Goal: Task Accomplishment & Management: Complete application form

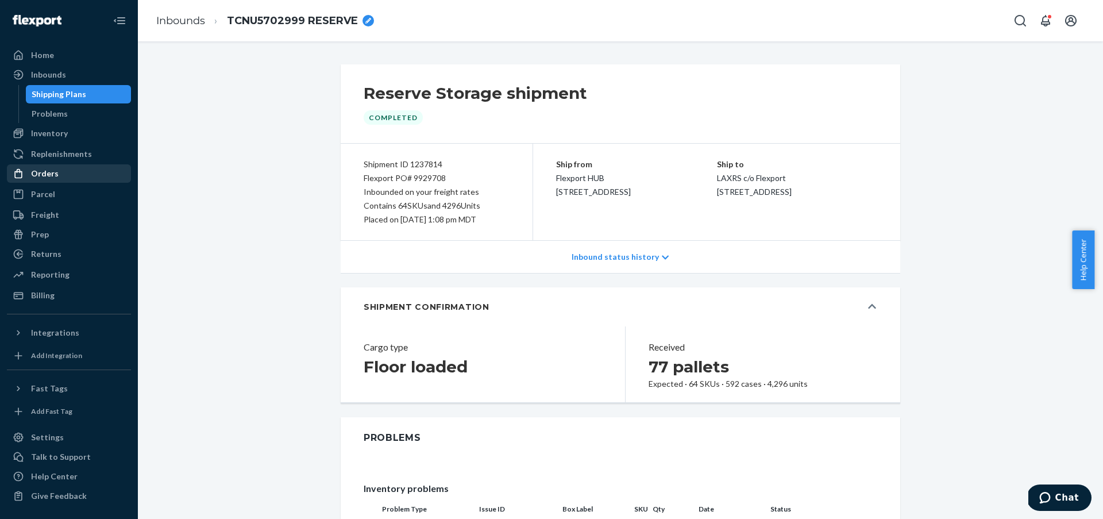
click at [59, 173] on div "Orders" at bounding box center [69, 173] width 122 height 16
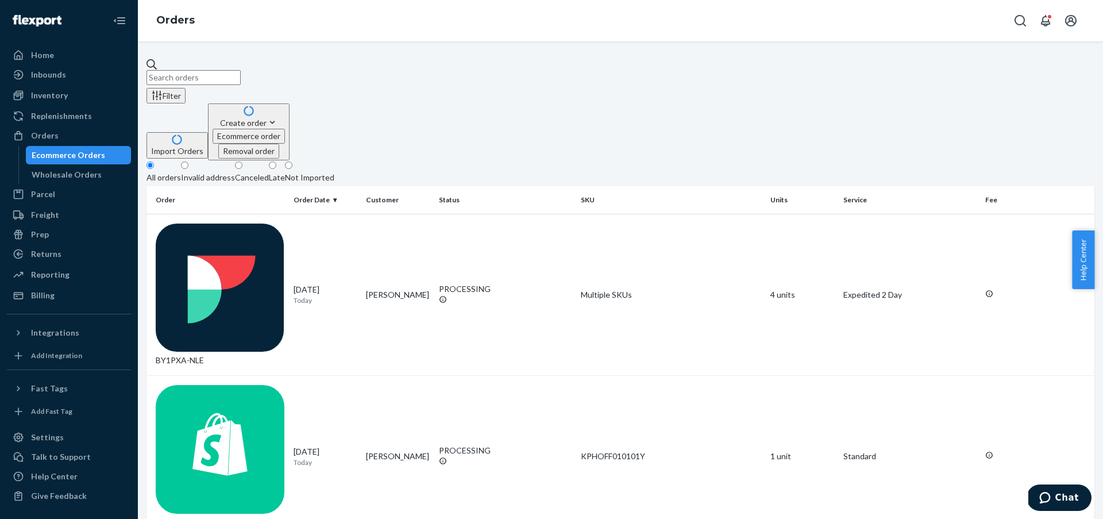
click at [285, 117] on div "Create order" at bounding box center [249, 123] width 72 height 12
click at [280, 131] on span "Ecommerce order" at bounding box center [248, 136] width 63 height 10
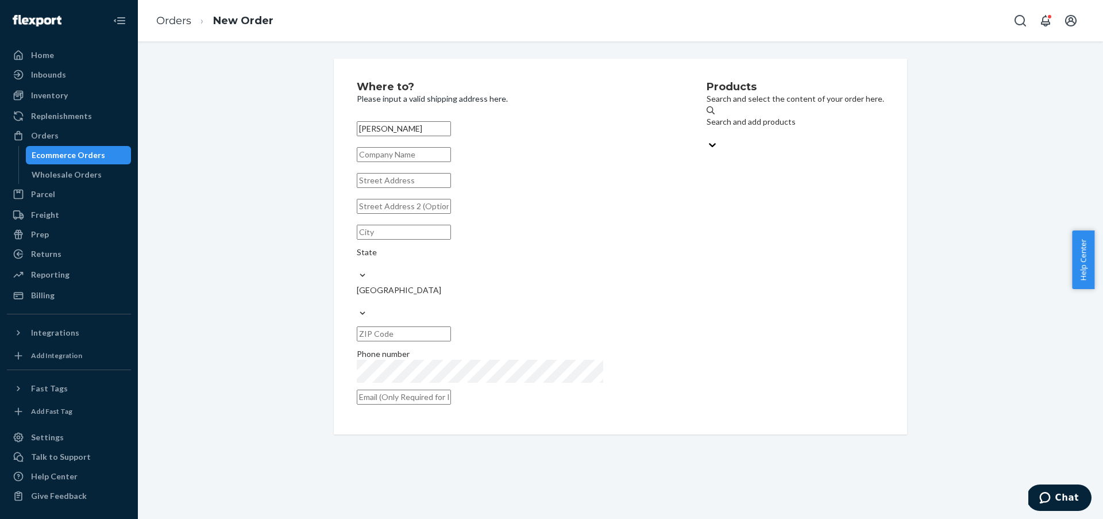
type input "[PERSON_NAME]"
type input "L"
type input "Kizik"
type input "1172 W 700 N"
type input "Suite 200"
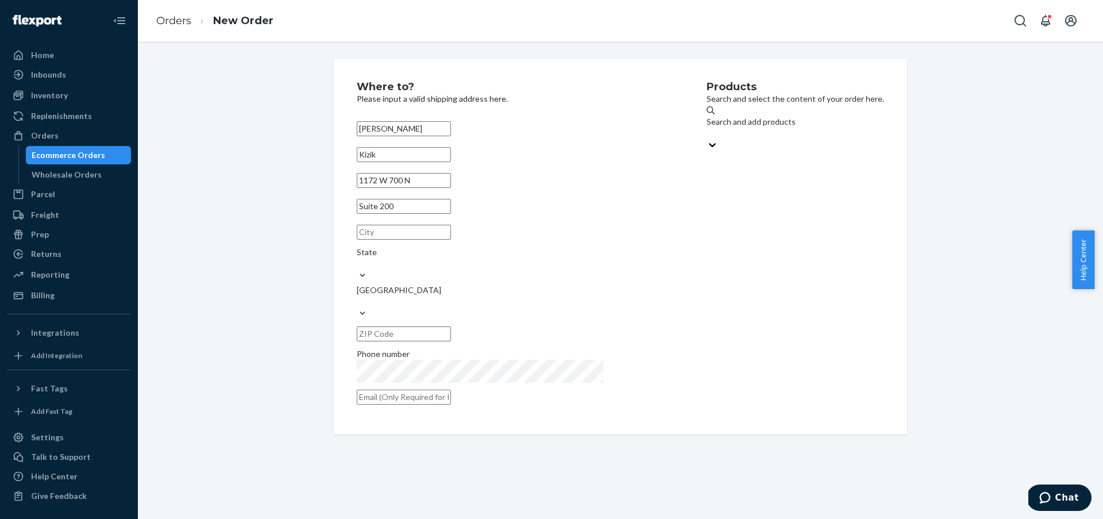
type input "Lindon"
type input "UT"
type input "84042-1458"
type input "[PERSON_NAME][EMAIL_ADDRESS][PERSON_NAME][DOMAIN_NAME]"
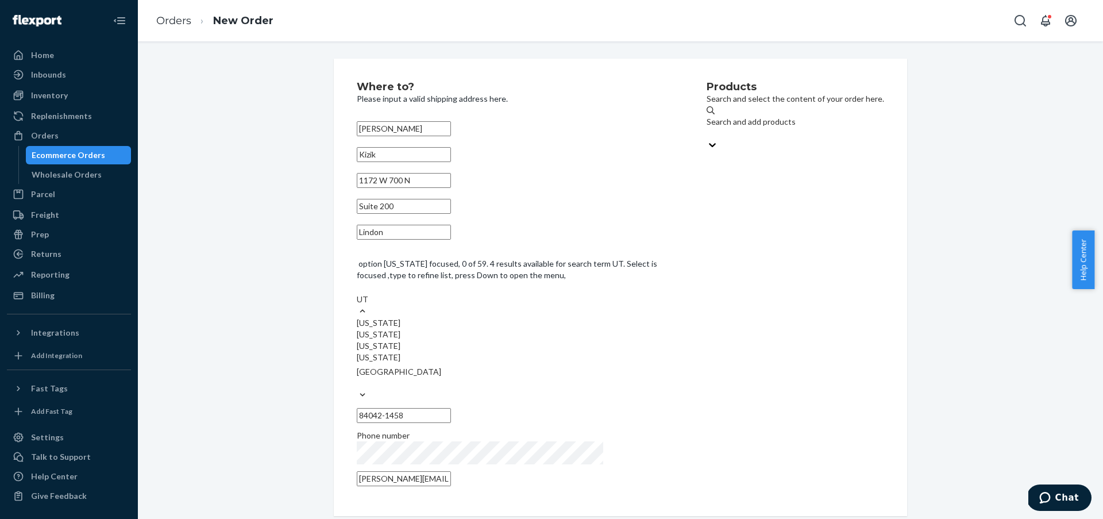
type input "Lindon"
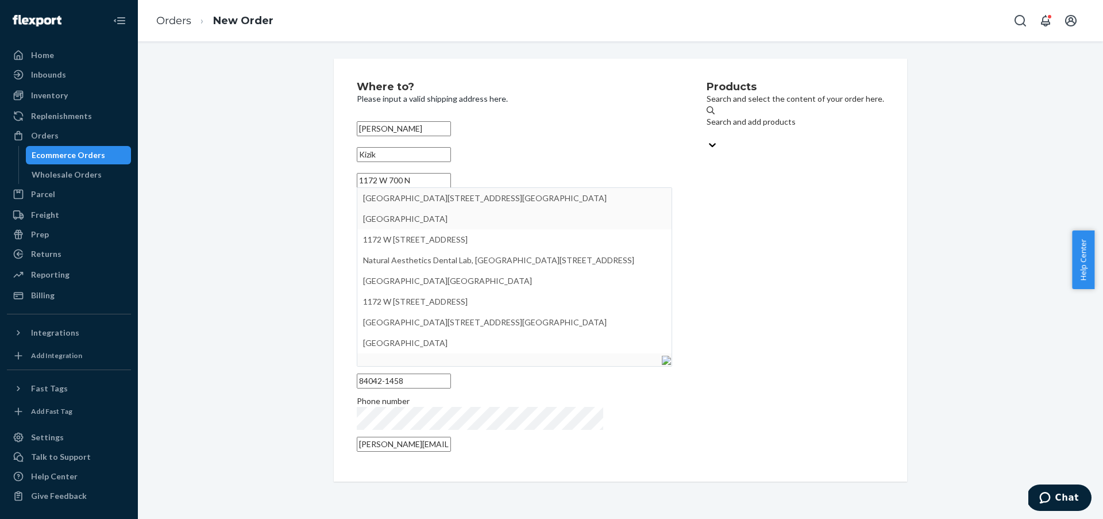
click at [401, 188] on input "1172 W 700 N" at bounding box center [404, 180] width 94 height 15
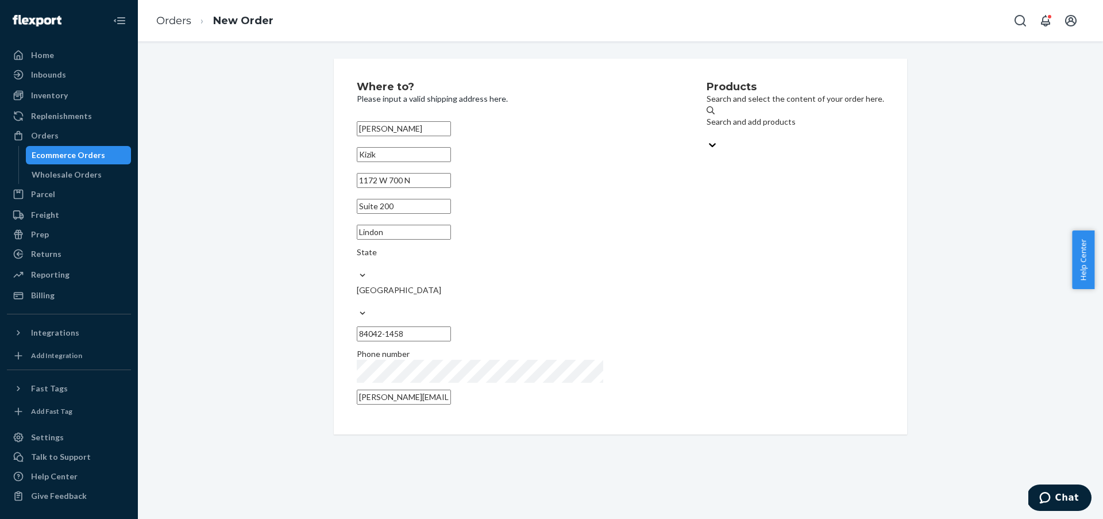
click at [386, 214] on input "Suite 200" at bounding box center [404, 206] width 94 height 15
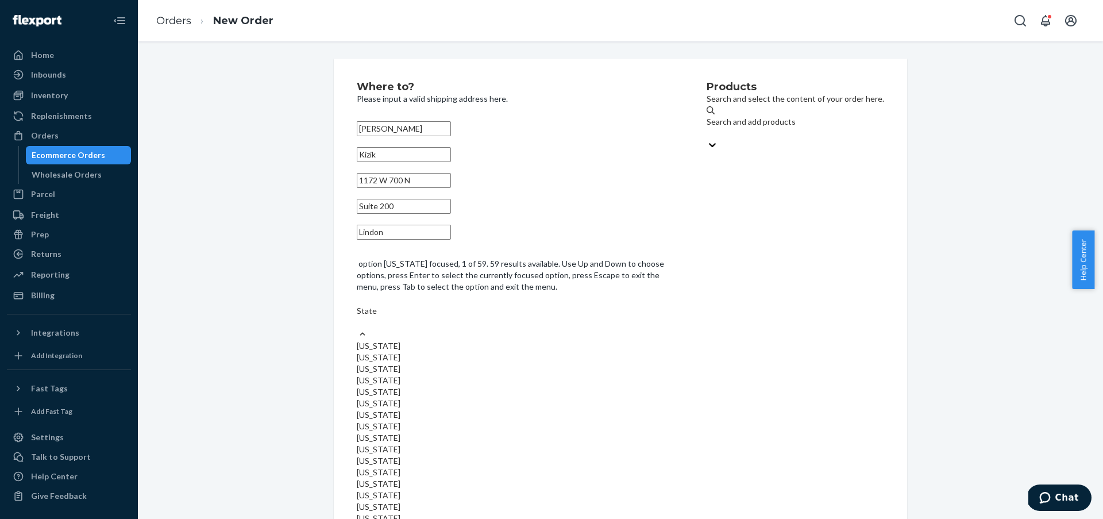
click at [569, 305] on div "State" at bounding box center [514, 316] width 315 height 23
click at [358, 317] on input "option [US_STATE] focused, 1 of 59. 59 results available. Use Up and Down to ch…" at bounding box center [357, 322] width 1 height 11
click at [358, 327] on input "option [US_STATE] focused, 49 of 59. 59 results available. Use Up and Down to c…" at bounding box center [357, 322] width 1 height 11
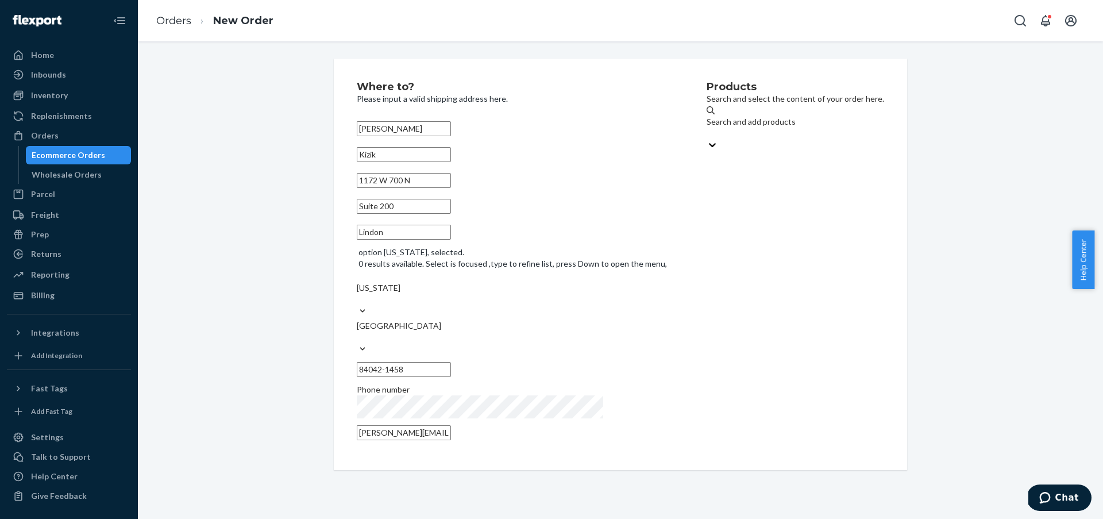
click at [720, 131] on div "Search and add products" at bounding box center [796, 127] width 178 height 23
click at [708, 131] on input "Search and add products" at bounding box center [707, 133] width 1 height 11
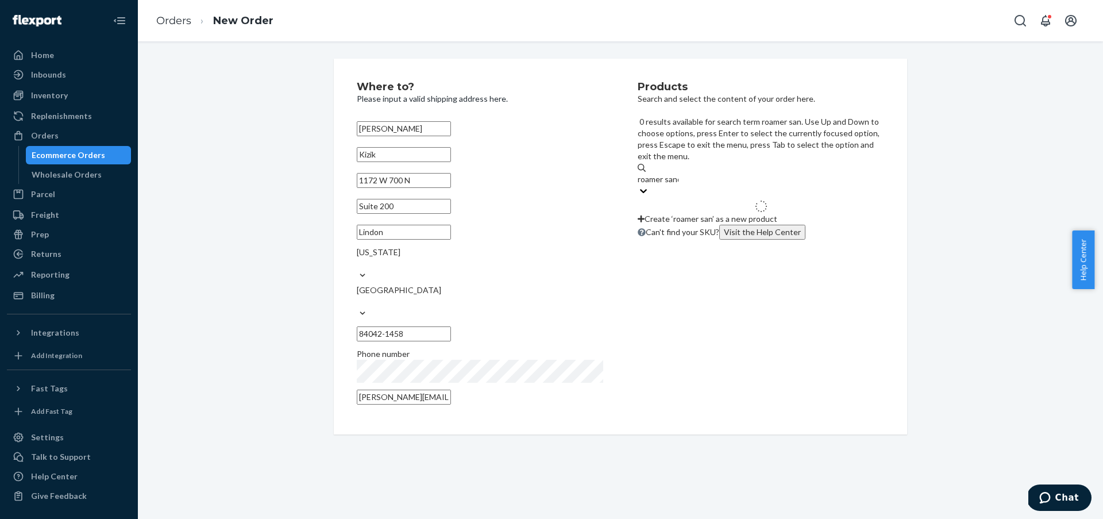
type input "roamer sand"
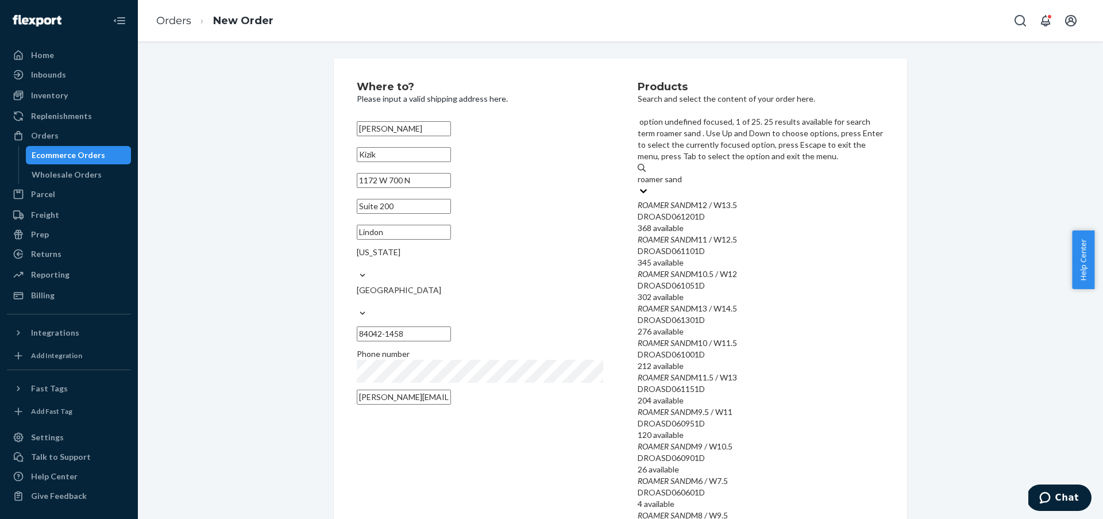
click at [691, 200] on em "SAND" at bounding box center [680, 205] width 21 height 10
click at [684, 173] on input "roamer sand" at bounding box center [661, 178] width 47 height 11
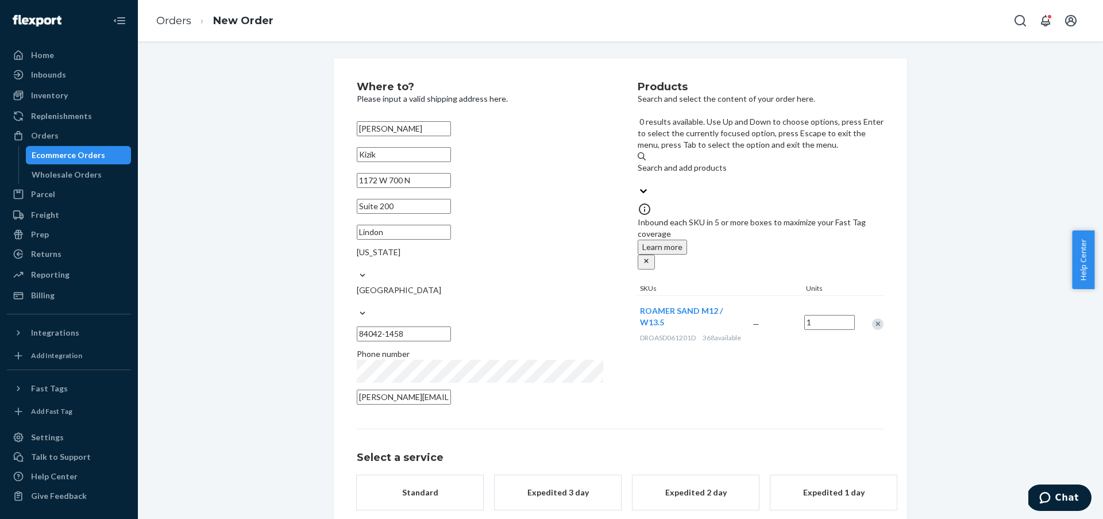
click at [707, 162] on div "Search and add products" at bounding box center [761, 167] width 246 height 11
click at [639, 173] on input "0 results available. Use Up and Down to choose options, press Enter to select t…" at bounding box center [638, 178] width 1 height 11
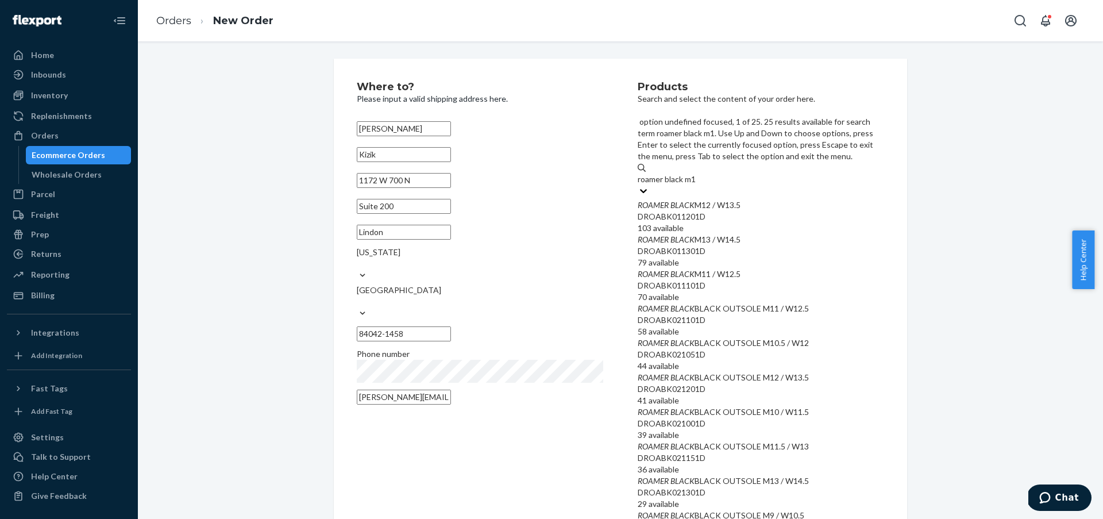
type input "roamer black m12"
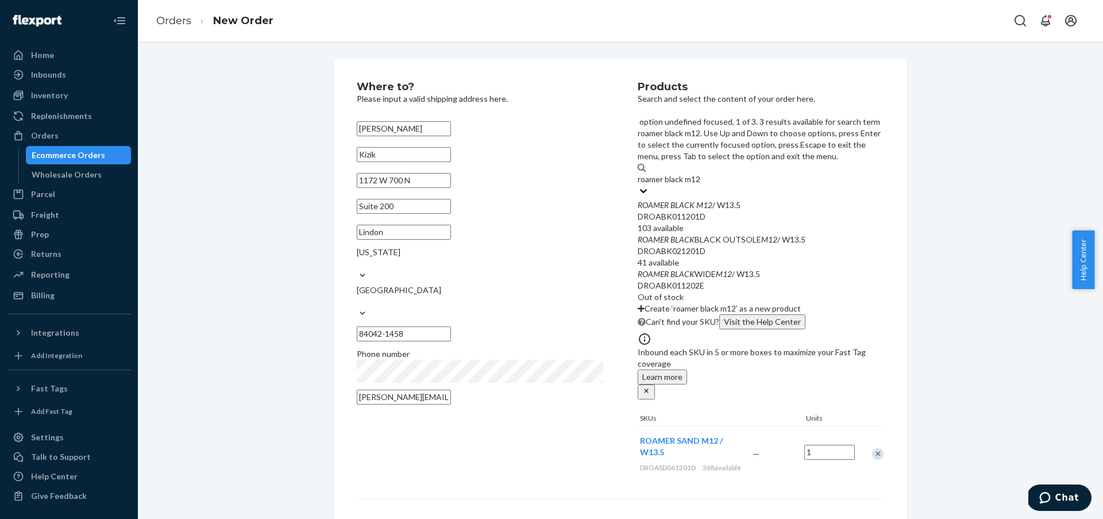
click at [712, 200] on em "M12" at bounding box center [704, 205] width 16 height 10
click at [703, 173] on input "roamer black m12" at bounding box center [670, 178] width 65 height 11
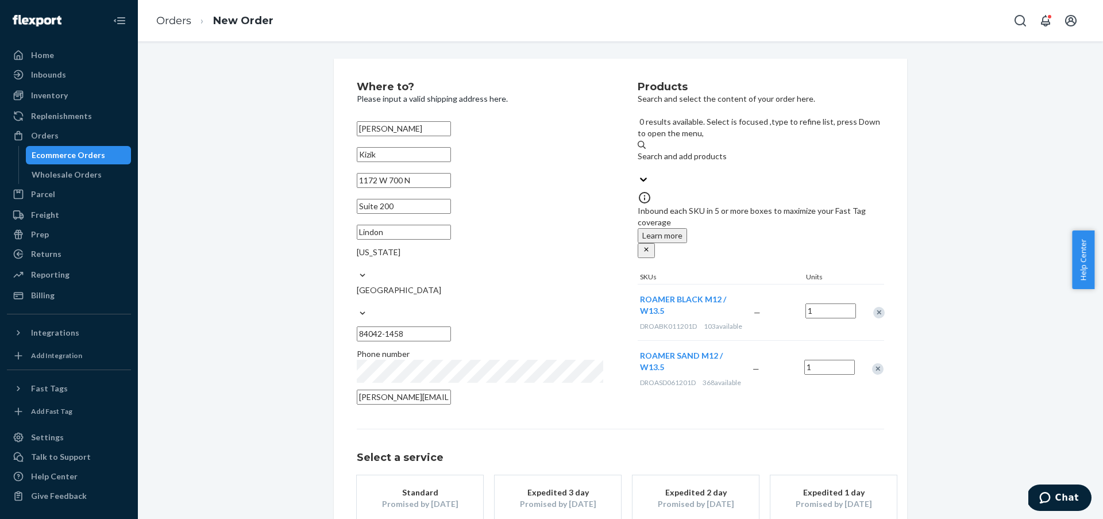
click at [828, 303] on input "1" at bounding box center [830, 310] width 51 height 15
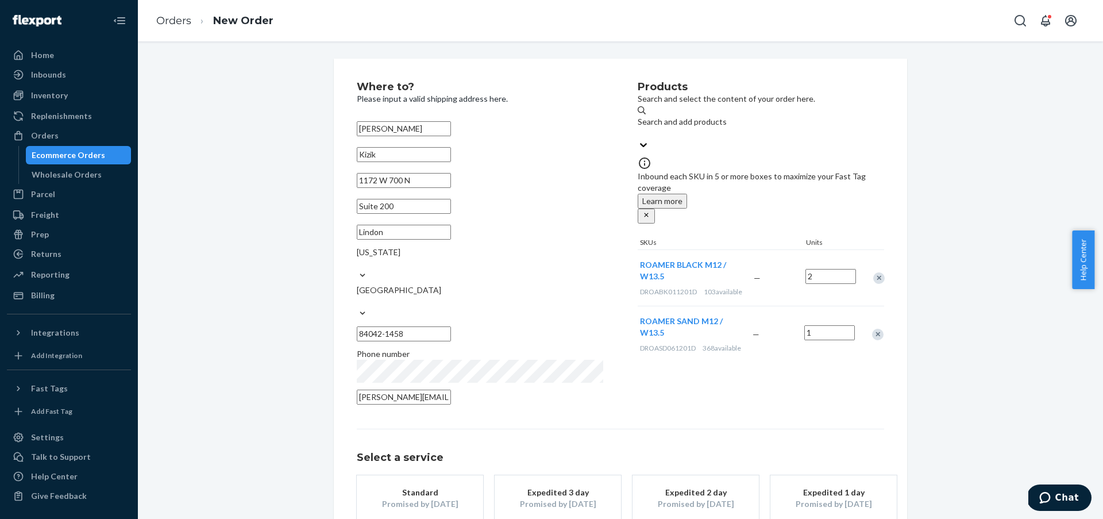
type input "2"
drag, startPoint x: 830, startPoint y: 314, endPoint x: 811, endPoint y: 317, distance: 18.6
click at [829, 325] on input "1" at bounding box center [829, 332] width 51 height 15
type input "2"
click at [436, 492] on button "Standard Promised by [DATE]" at bounding box center [420, 498] width 126 height 46
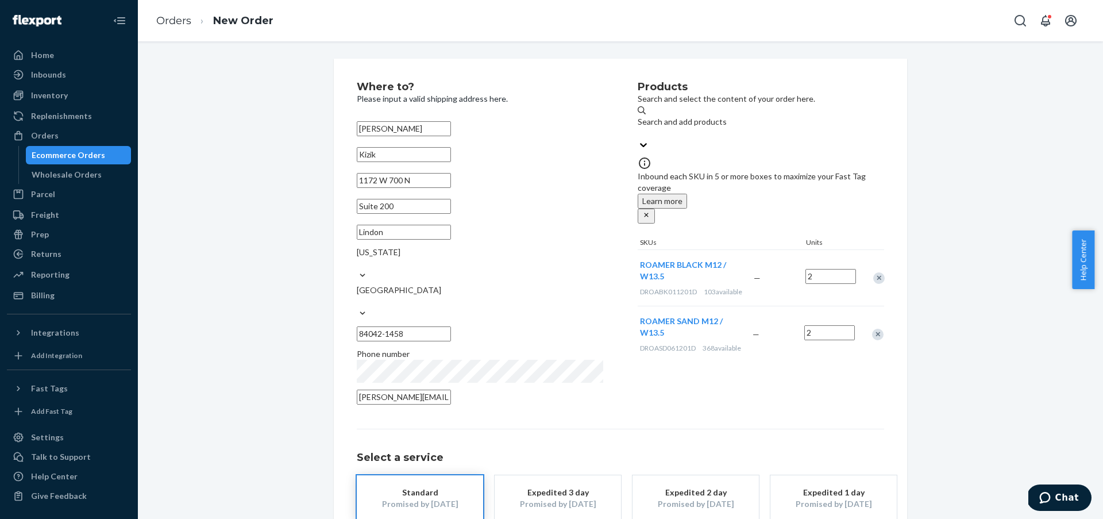
scroll to position [50, 0]
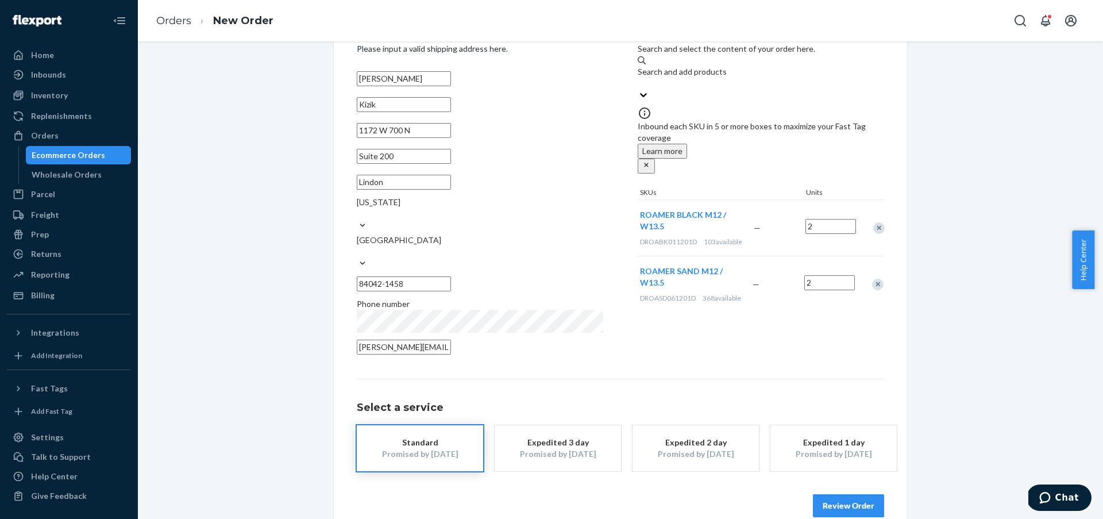
click at [860, 494] on button "Review Order" at bounding box center [848, 505] width 71 height 23
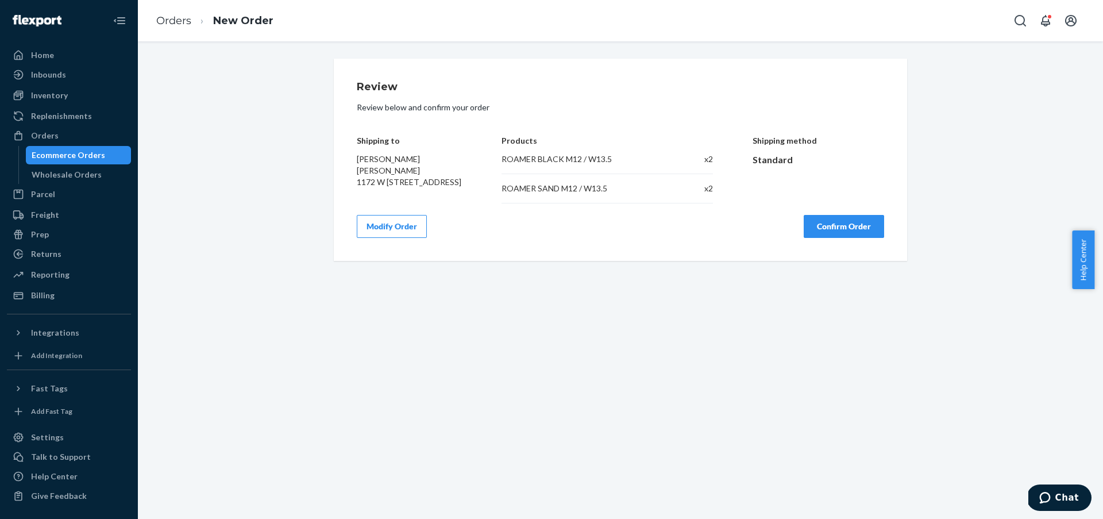
click at [867, 236] on button "Confirm Order" at bounding box center [844, 226] width 80 height 23
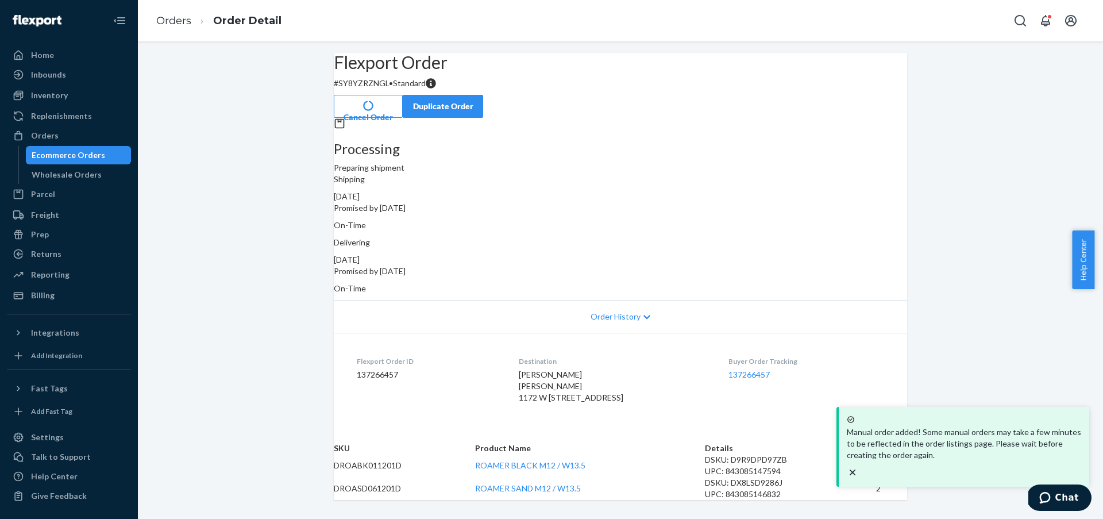
scroll to position [74, 0]
click at [1084, 464] on div "Manual order added! Some manual orders may take a few minutes to be reflected i…" at bounding box center [963, 446] width 241 height 71
